Goal: Information Seeking & Learning: Learn about a topic

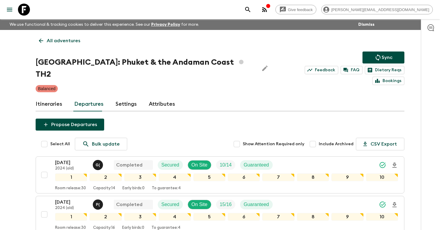
click at [251, 8] on icon "search adventures" at bounding box center [247, 9] width 7 height 7
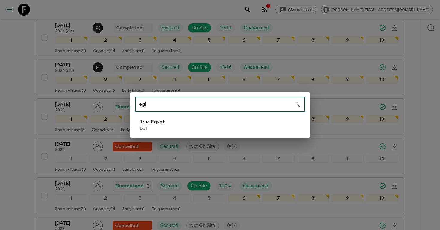
scroll to position [137, 0]
type input "eg1"
click at [156, 124] on p "True Egypt" at bounding box center [152, 121] width 25 height 7
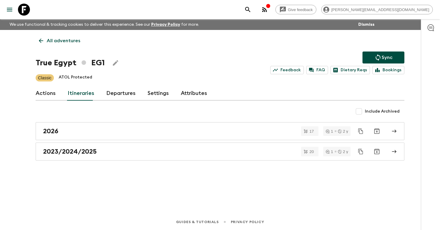
click at [114, 92] on link "Departures" at bounding box center [120, 93] width 29 height 14
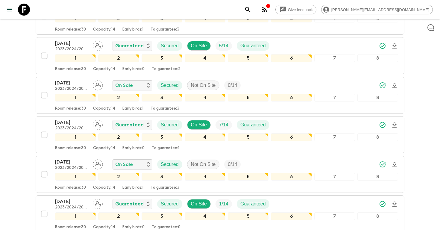
scroll to position [595, 0]
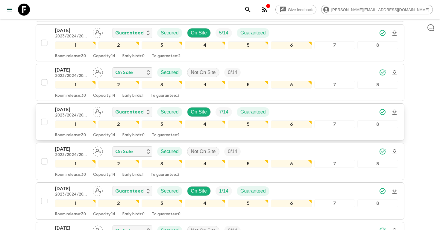
click at [288, 110] on div "[DATE] 2023/2024/2025 Guaranteed Secured On Site 7 / 14 Guaranteed" at bounding box center [226, 112] width 343 height 12
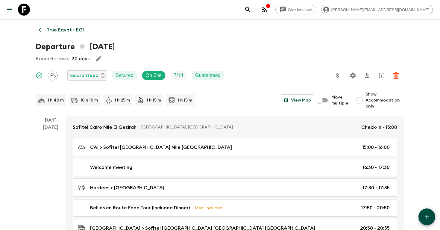
scroll to position [12, 0]
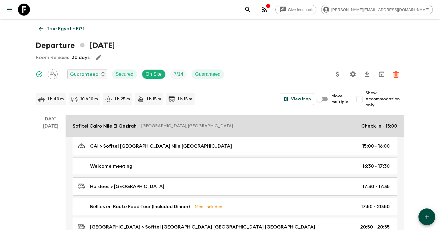
click at [132, 125] on p "Sofitel Cairo Nile El Gezirah" at bounding box center [105, 125] width 64 height 7
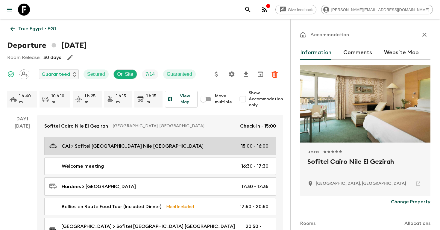
click at [183, 146] on div "CAI > [GEOGRAPHIC_DATA] Nile [GEOGRAPHIC_DATA] 15:00 - 16:00" at bounding box center [158, 146] width 219 height 8
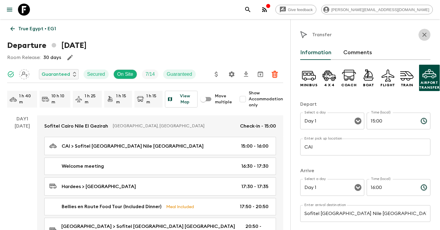
click at [421, 38] on icon "button" at bounding box center [424, 34] width 7 height 7
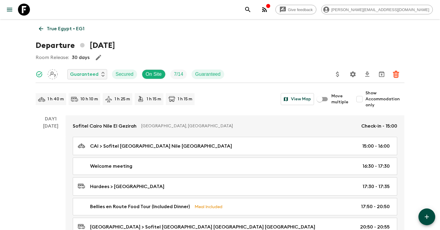
click at [362, 104] on input "Show Accommodation only" at bounding box center [359, 99] width 12 height 12
checkbox input "true"
